Goal: Transaction & Acquisition: Purchase product/service

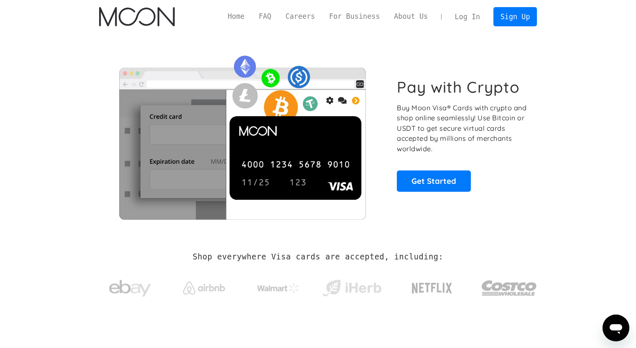
click at [467, 23] on link "Log In" at bounding box center [467, 17] width 39 height 18
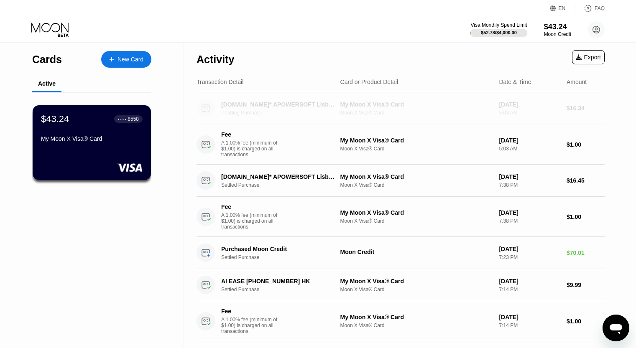
click at [353, 110] on div "My Moon X Visa® Card Moon X Visa® Card" at bounding box center [416, 108] width 152 height 15
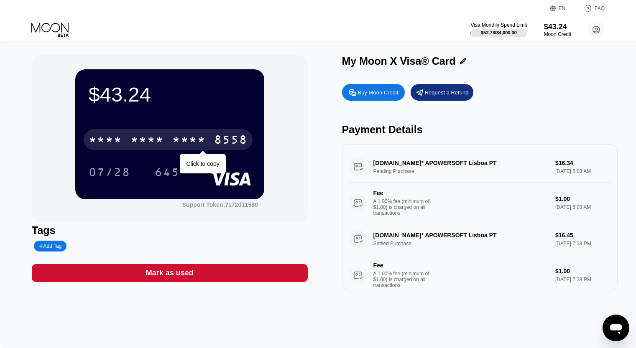
click at [177, 148] on div "* * * *" at bounding box center [188, 140] width 33 height 13
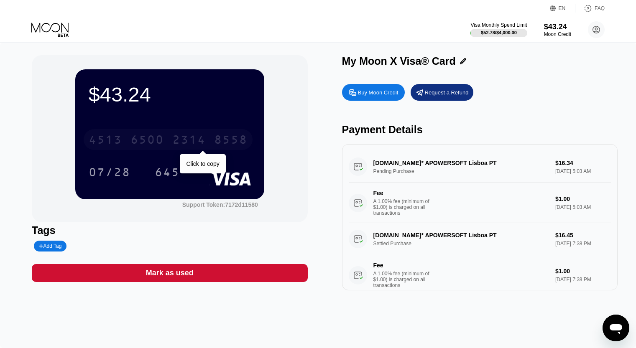
click at [208, 146] on div "4513 6500 2314 8558" at bounding box center [168, 139] width 169 height 21
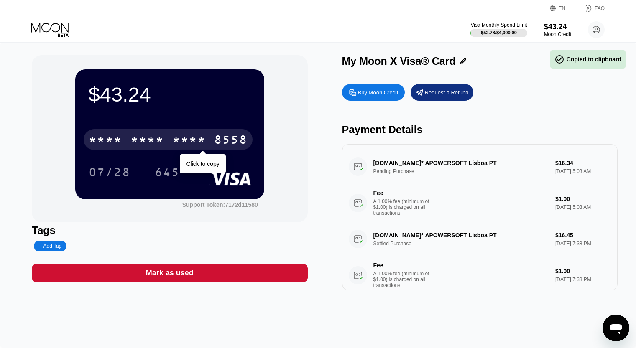
click at [197, 137] on div "* * * *" at bounding box center [188, 140] width 33 height 13
click at [160, 142] on div "6500" at bounding box center [146, 140] width 33 height 13
click at [160, 142] on div "* * * *" at bounding box center [146, 140] width 33 height 13
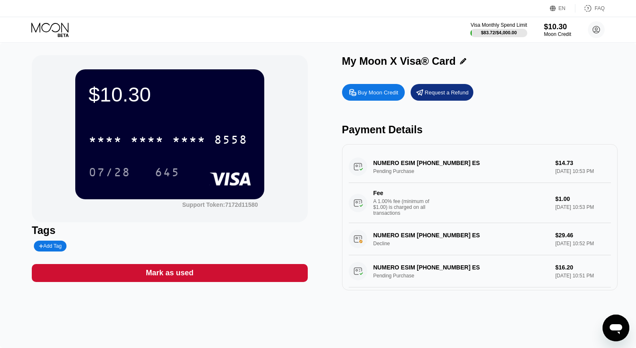
click at [385, 89] on div "Buy Moon Credit" at bounding box center [373, 92] width 63 height 17
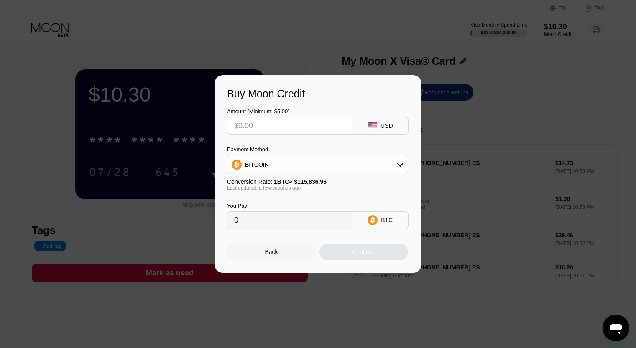
click at [295, 227] on input "0" at bounding box center [289, 220] width 111 height 17
click at [295, 226] on input "0" at bounding box center [289, 220] width 111 height 17
drag, startPoint x: 295, startPoint y: 226, endPoint x: 270, endPoint y: 222, distance: 24.5
click at [273, 223] on input "0" at bounding box center [289, 220] width 111 height 17
click at [270, 222] on input "0" at bounding box center [289, 220] width 111 height 17
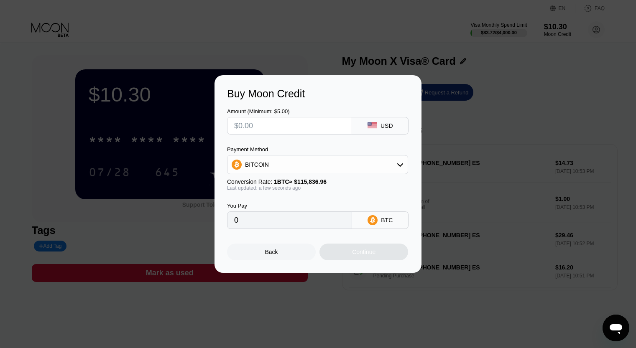
click at [270, 222] on input "0" at bounding box center [289, 220] width 111 height 17
click at [308, 165] on div "BITCOIN" at bounding box center [317, 164] width 180 height 17
click at [272, 123] on input "text" at bounding box center [289, 125] width 111 height 17
click at [272, 125] on input "text" at bounding box center [289, 125] width 111 height 17
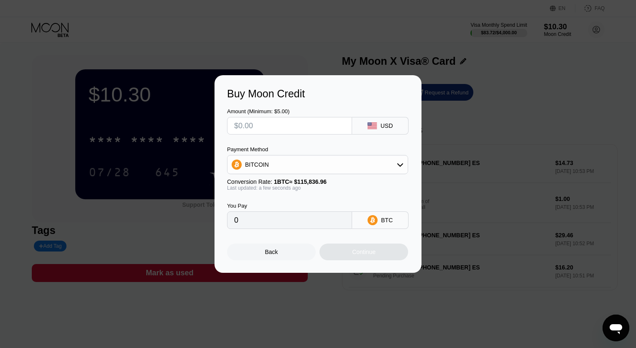
type input "$8"
type input "0.00006907"
type input "$83"
type input "0.00071653"
type input "$83"
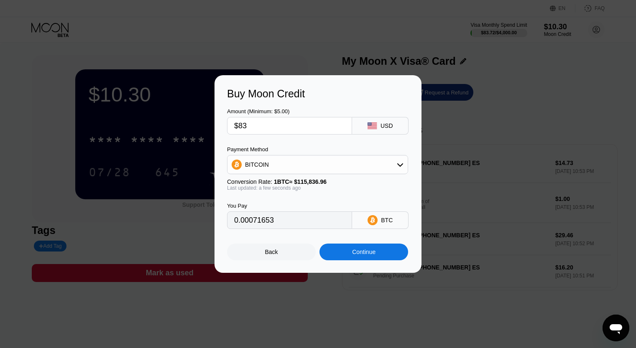
click at [353, 254] on div "Continue" at bounding box center [363, 252] width 23 height 7
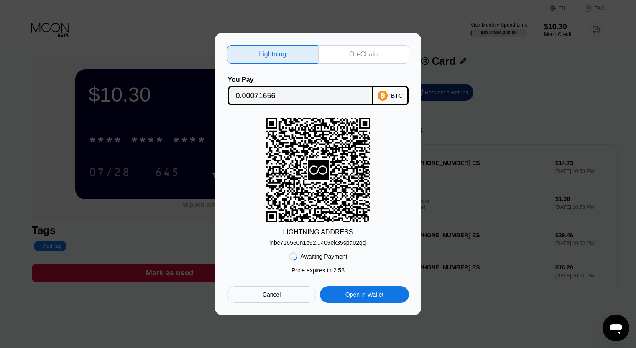
click at [378, 51] on div "On-Chain" at bounding box center [363, 54] width 91 height 18
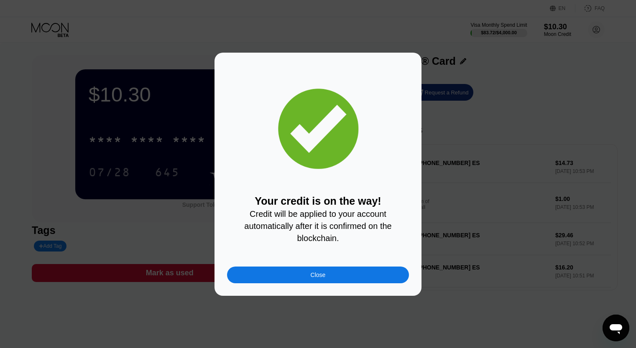
click at [301, 263] on div "Your credit is on the way! Credit will be applied to your account automatically…" at bounding box center [318, 174] width 182 height 218
click at [297, 283] on div "Close" at bounding box center [318, 275] width 182 height 17
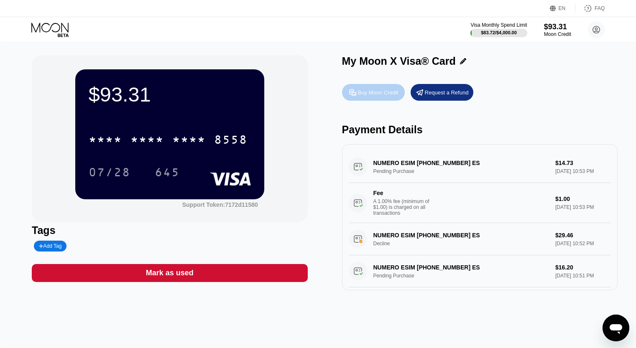
click at [375, 96] on div "Buy Moon Credit" at bounding box center [378, 92] width 41 height 7
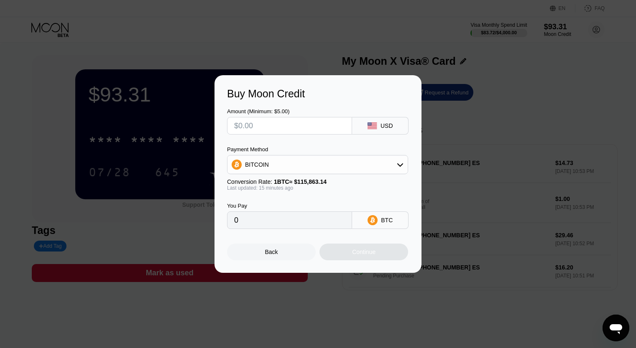
click at [263, 126] on input "text" at bounding box center [289, 125] width 111 height 17
type input "$7"
type input "0.00006037"
type input "$78"
type input "0.00067267"
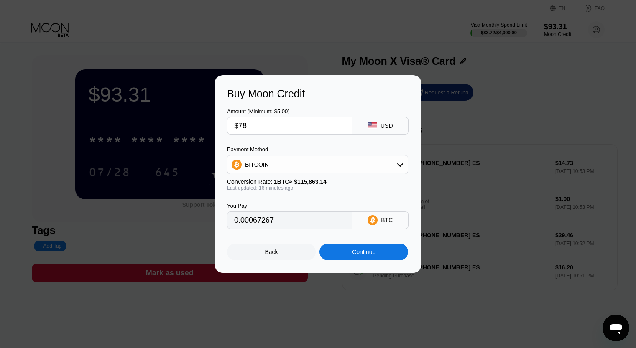
type input "$7"
type input "0.00006037"
type input "$77"
type input "0.00066404"
type input "$77"
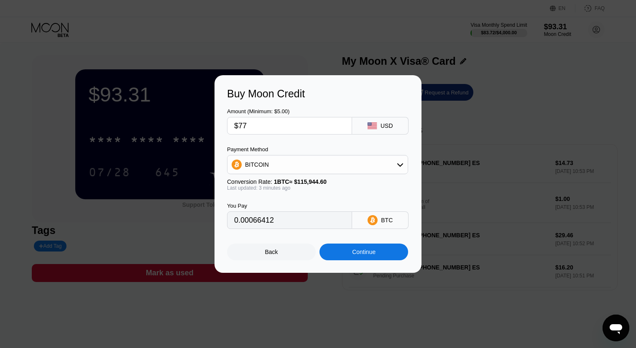
type input "0.00066431"
